Goal: Task Accomplishment & Management: Manage account settings

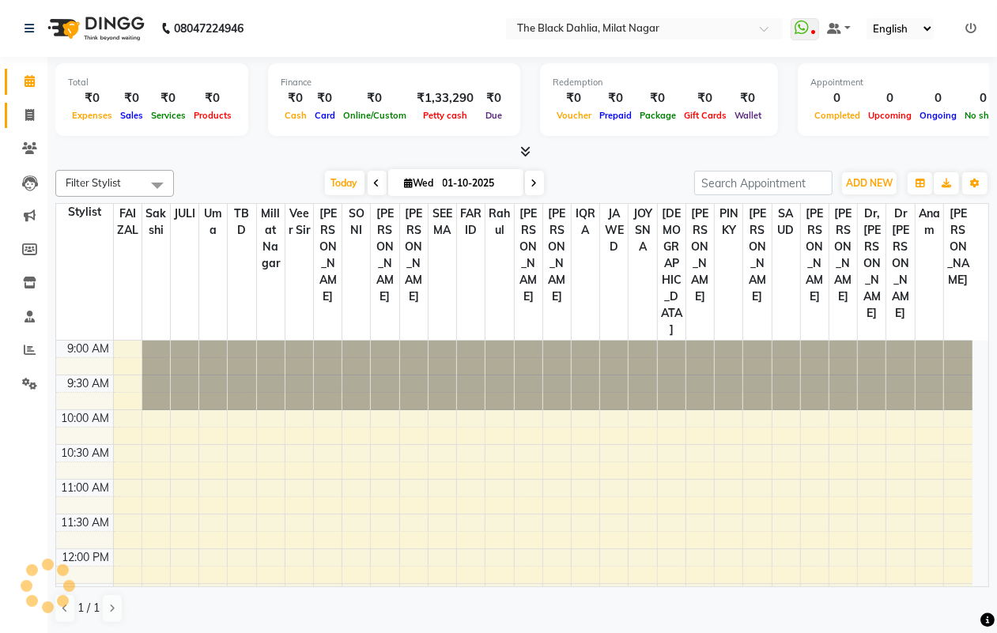
scroll to position [296, 0]
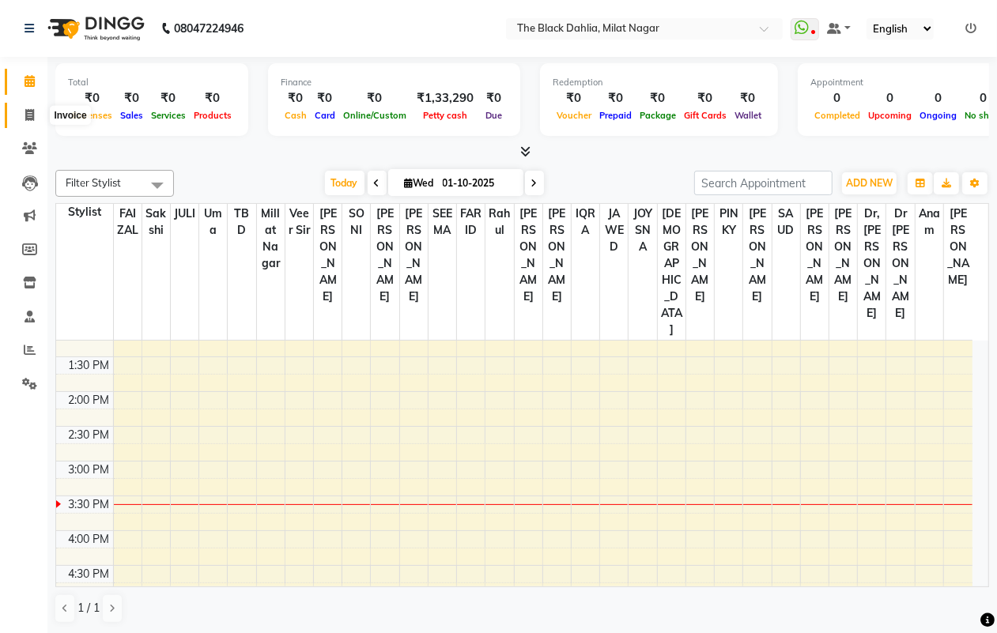
click at [32, 115] on icon at bounding box center [29, 115] width 9 height 12
select select "service"
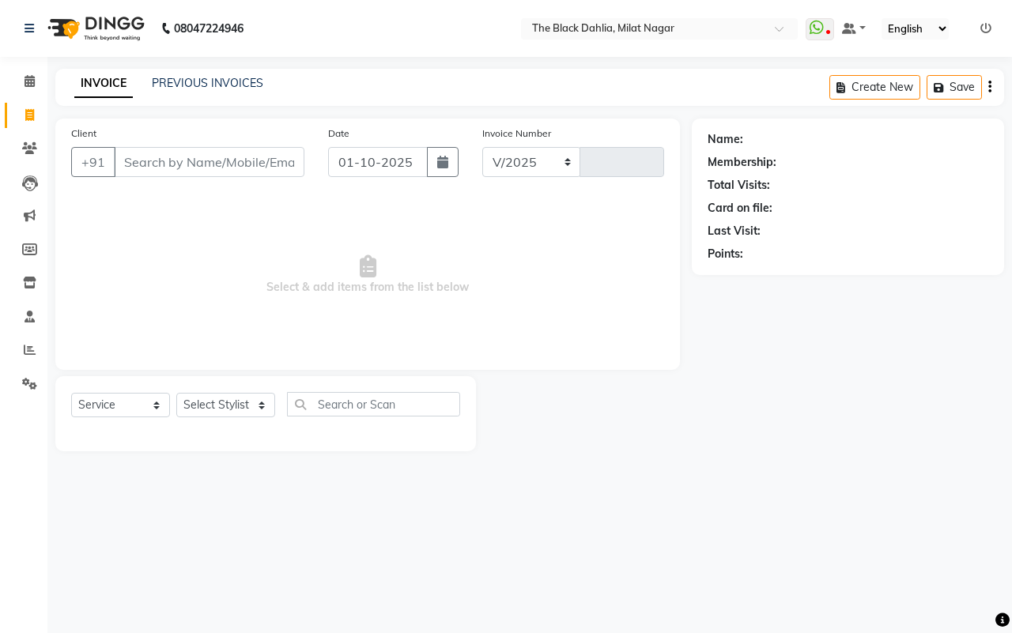
select select "4335"
type input "1406"
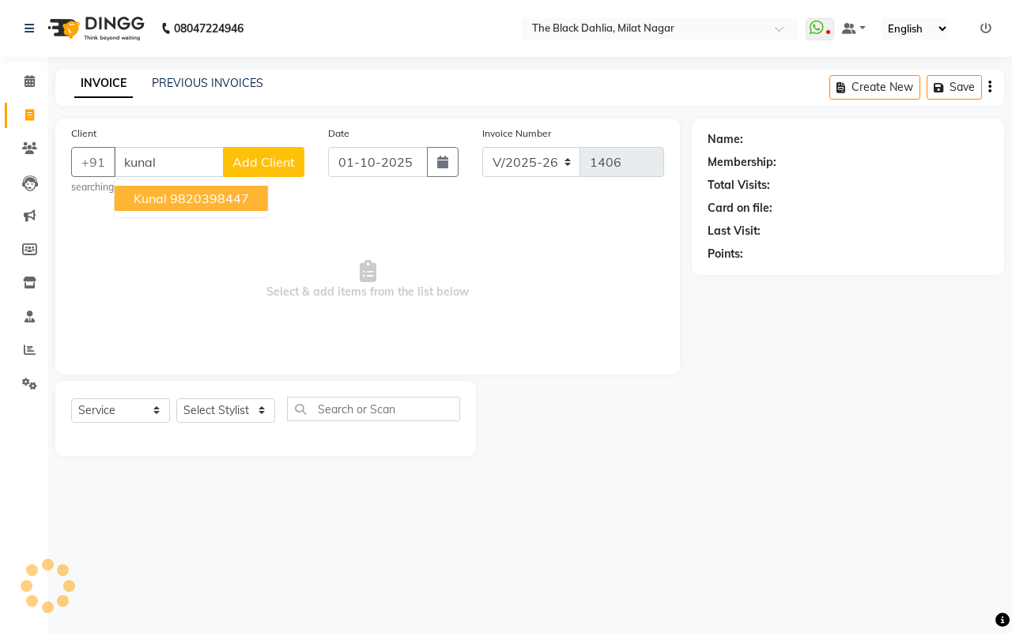
click at [241, 194] on ngb-highlight "9820398447" at bounding box center [209, 199] width 79 height 16
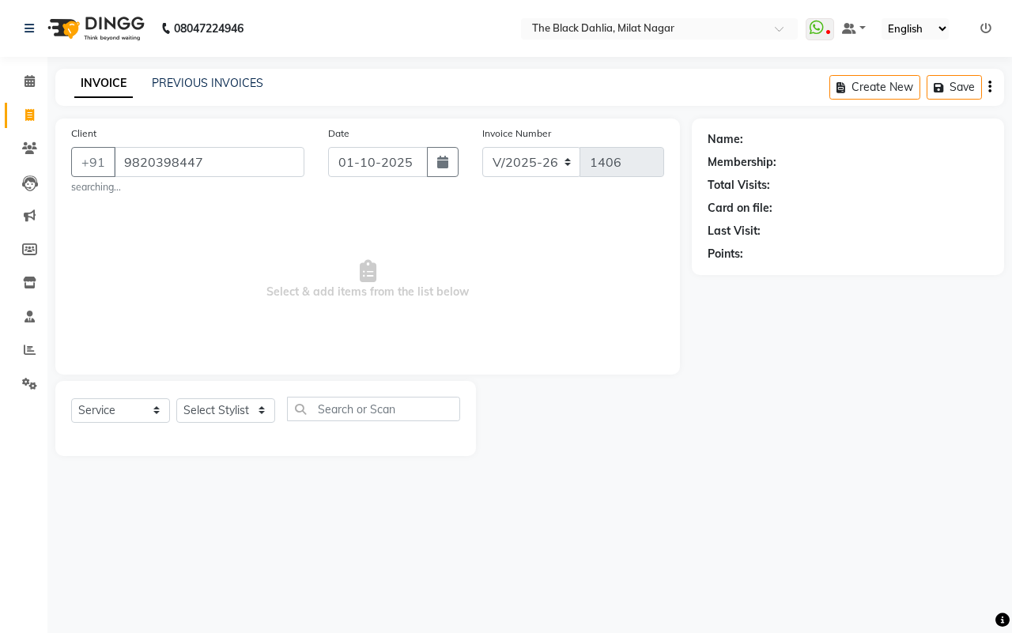
type input "9820398447"
select select "1: Object"
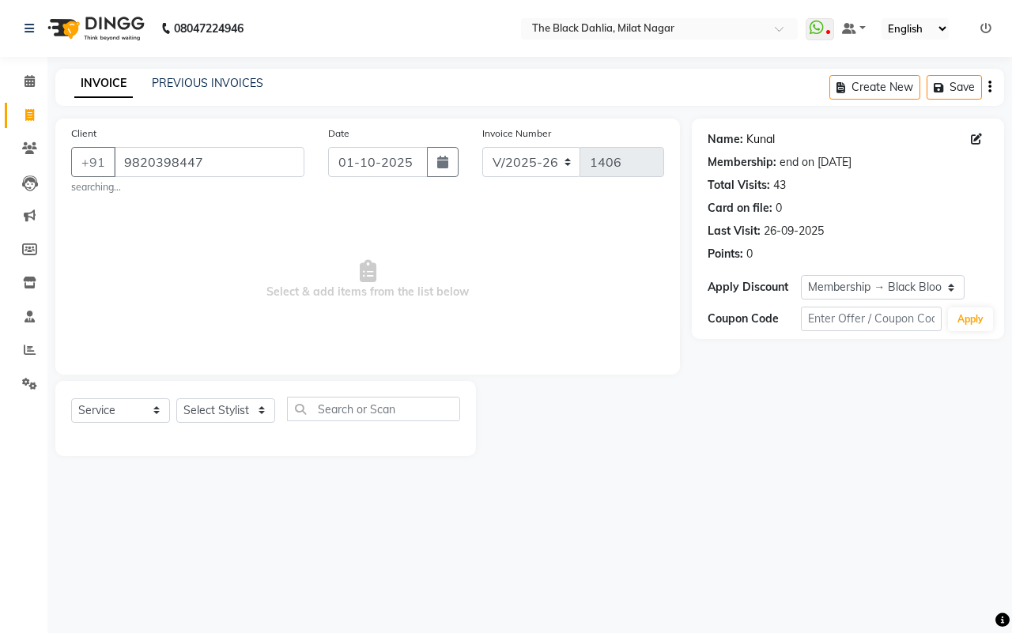
click at [761, 138] on link "Kunal" at bounding box center [760, 139] width 28 height 17
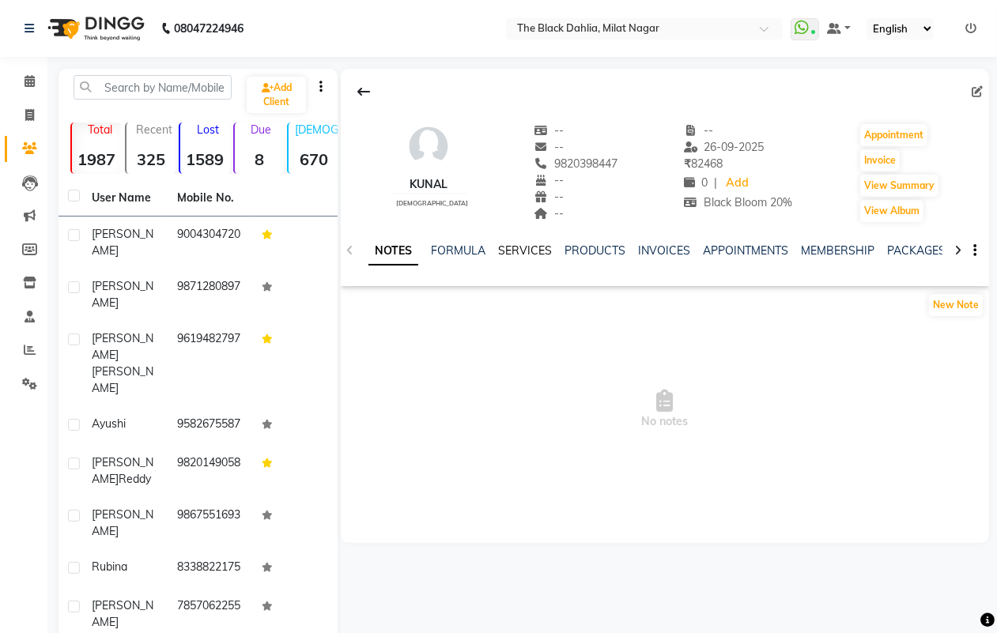
click at [519, 257] on link "SERVICES" at bounding box center [525, 251] width 54 height 14
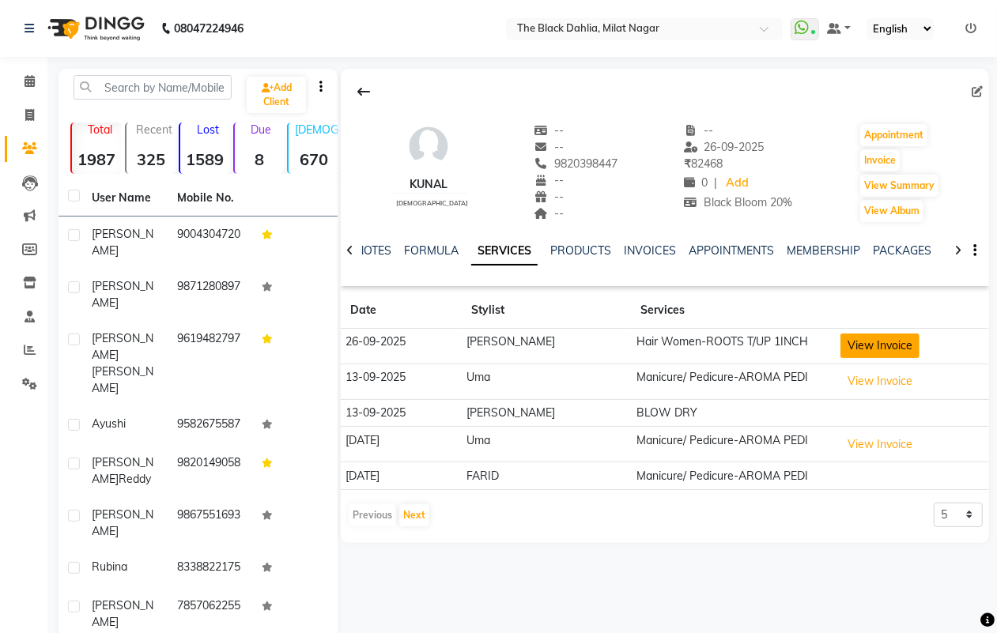
click at [870, 350] on button "View Invoice" at bounding box center [879, 346] width 79 height 25
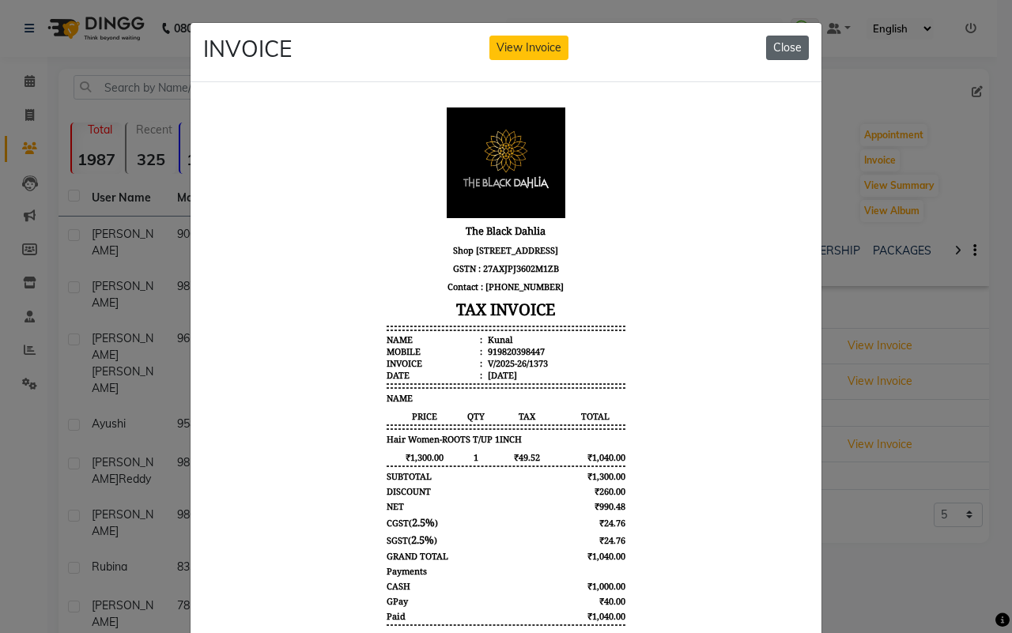
click at [783, 42] on button "Close" at bounding box center [787, 48] width 43 height 25
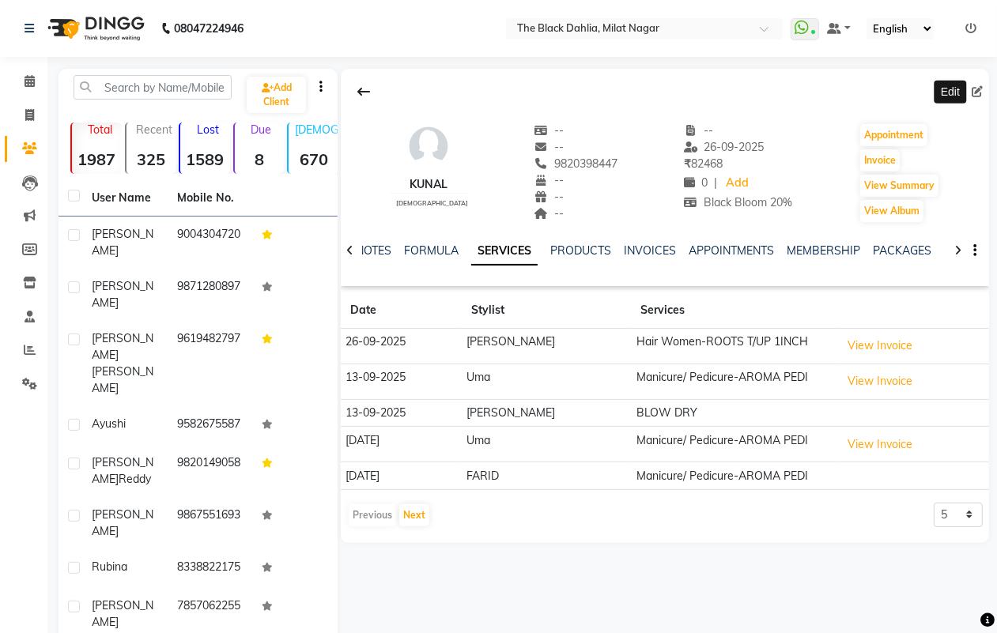
click at [973, 93] on icon at bounding box center [977, 91] width 11 height 11
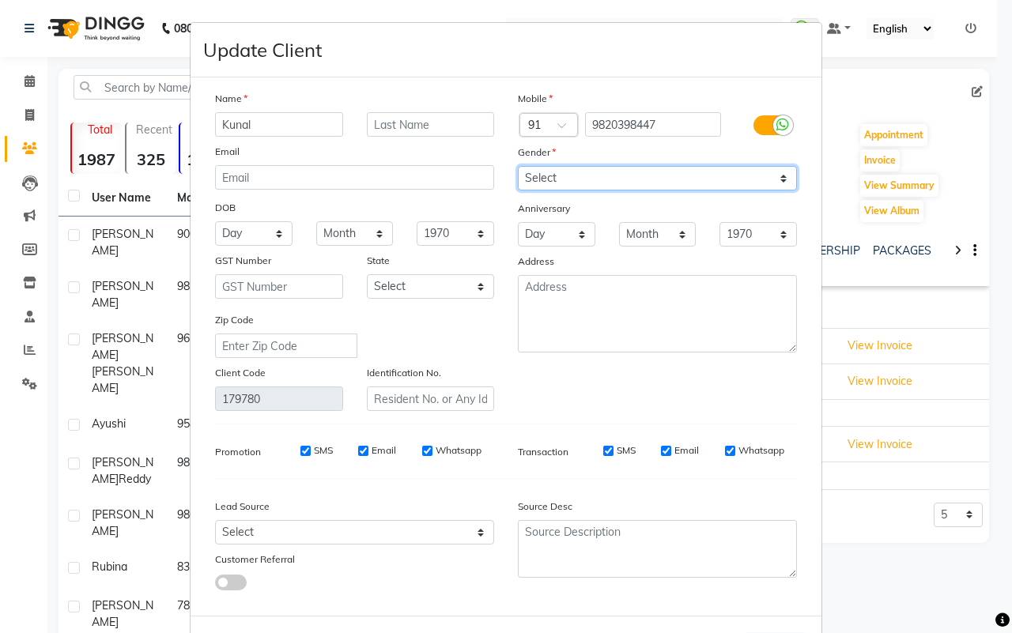
click at [677, 175] on select "Select Male Female Other Prefer Not To Say" at bounding box center [657, 178] width 279 height 25
select select "male"
click at [518, 166] on select "Select Male Female Other Prefer Not To Say" at bounding box center [657, 178] width 279 height 25
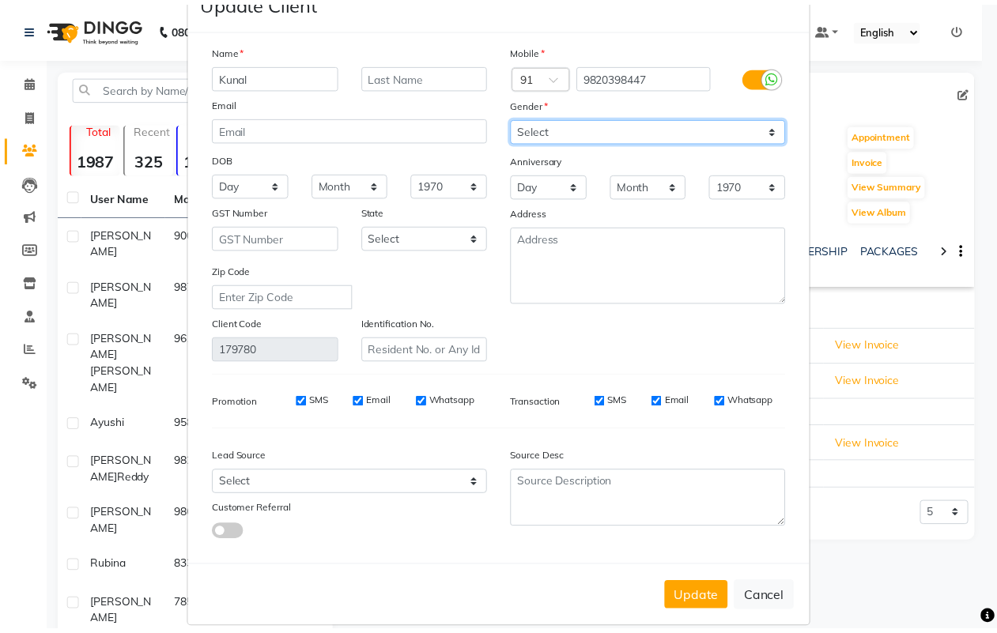
scroll to position [63, 0]
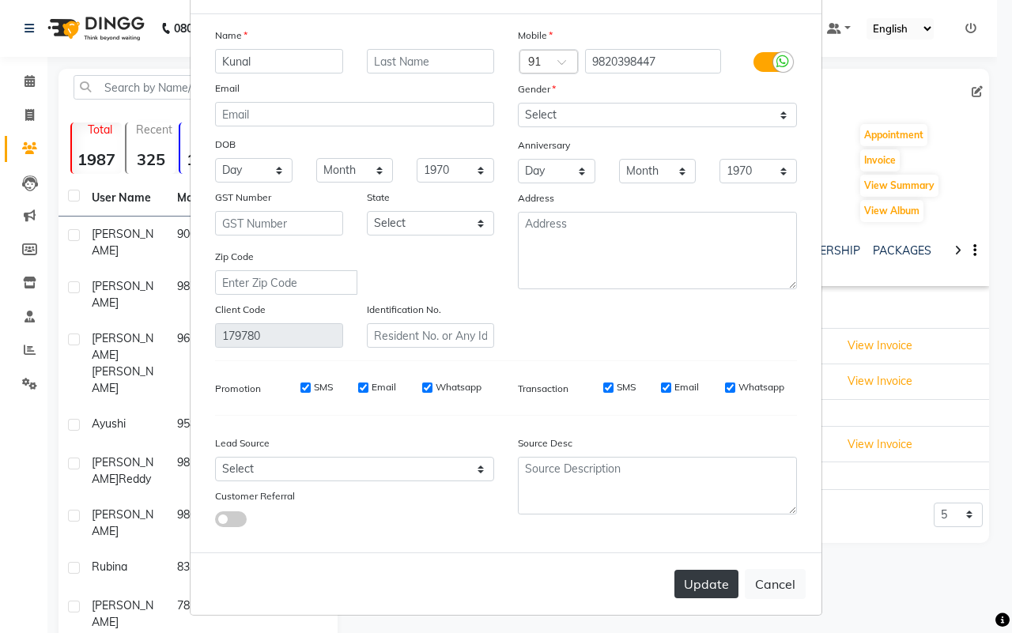
click at [702, 575] on button "Update" at bounding box center [706, 584] width 64 height 28
select select
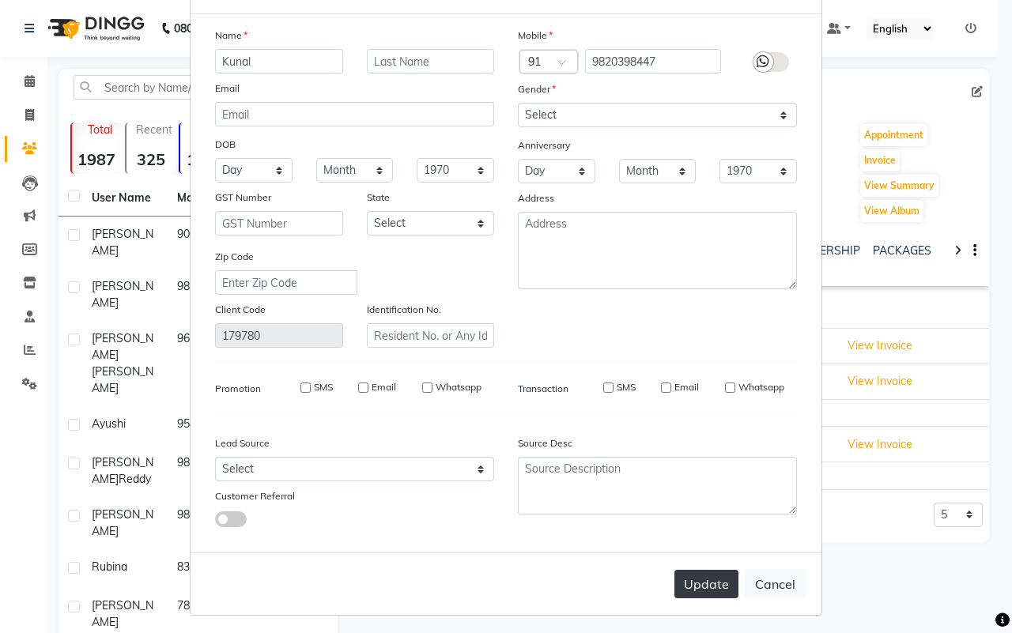
select select
checkbox input "false"
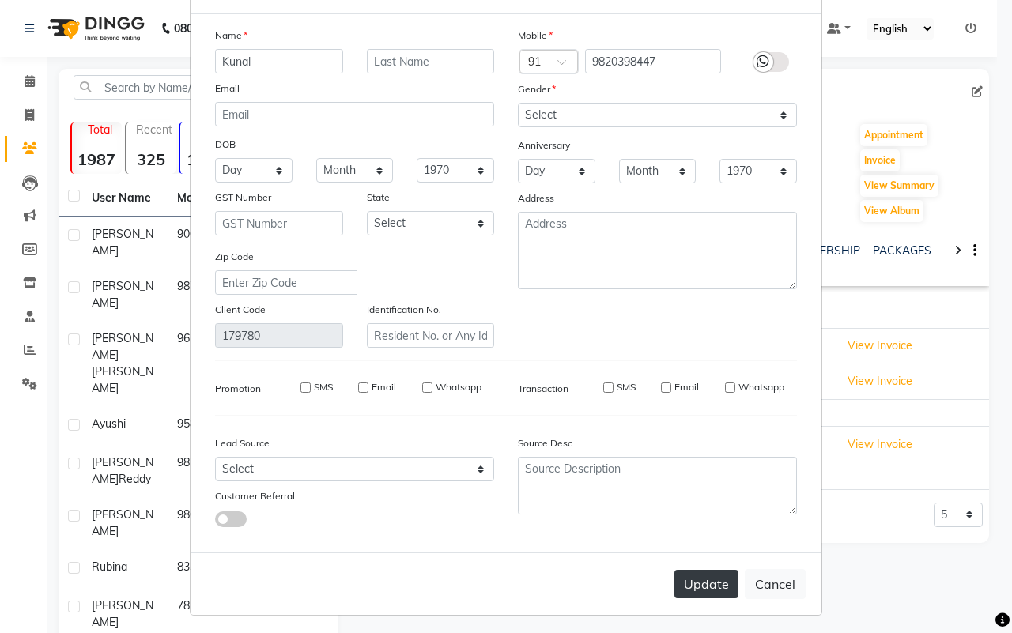
checkbox input "false"
